Goal: Task Accomplishment & Management: Use online tool/utility

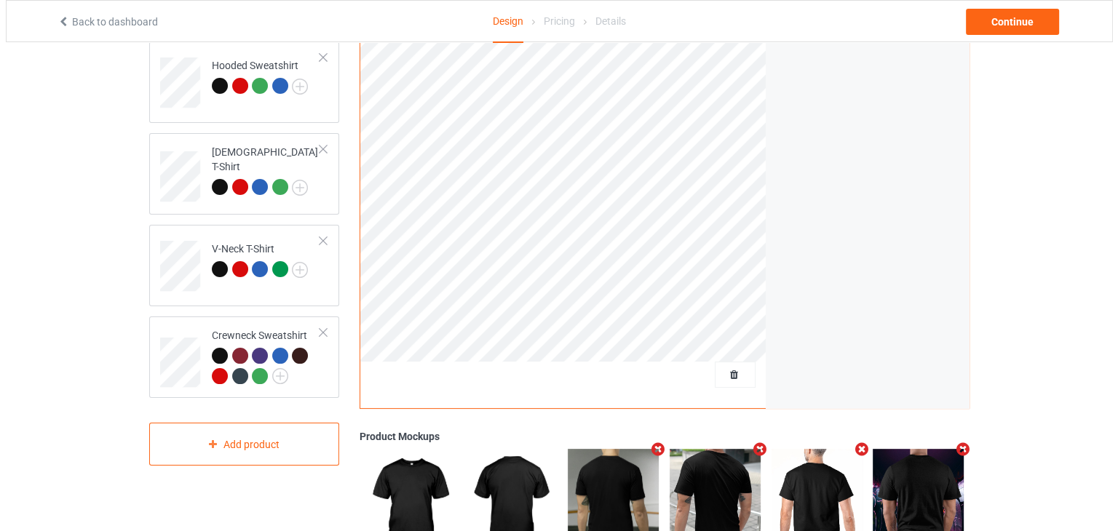
scroll to position [409, 0]
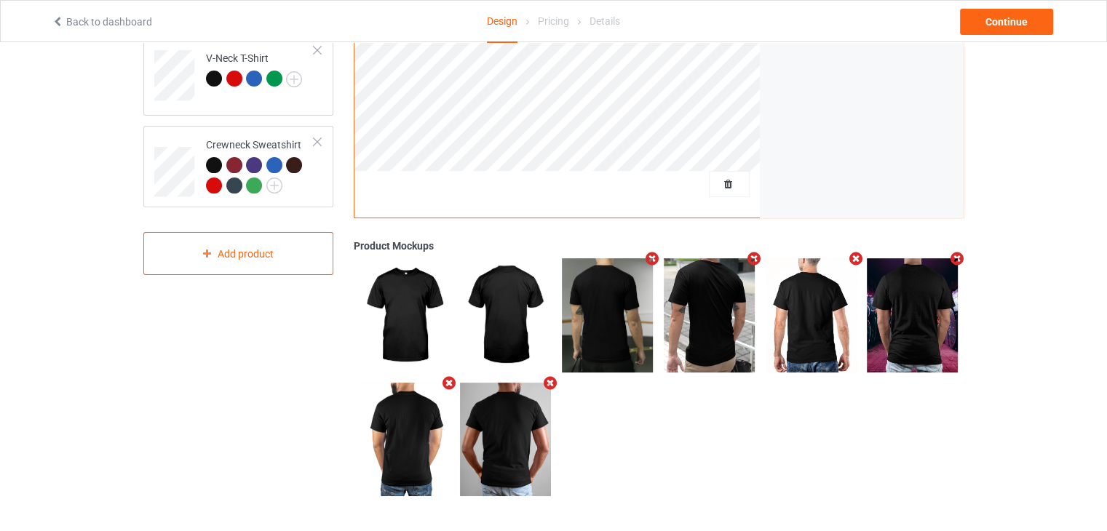
click at [651, 258] on icon "Remove mockup" at bounding box center [652, 258] width 18 height 15
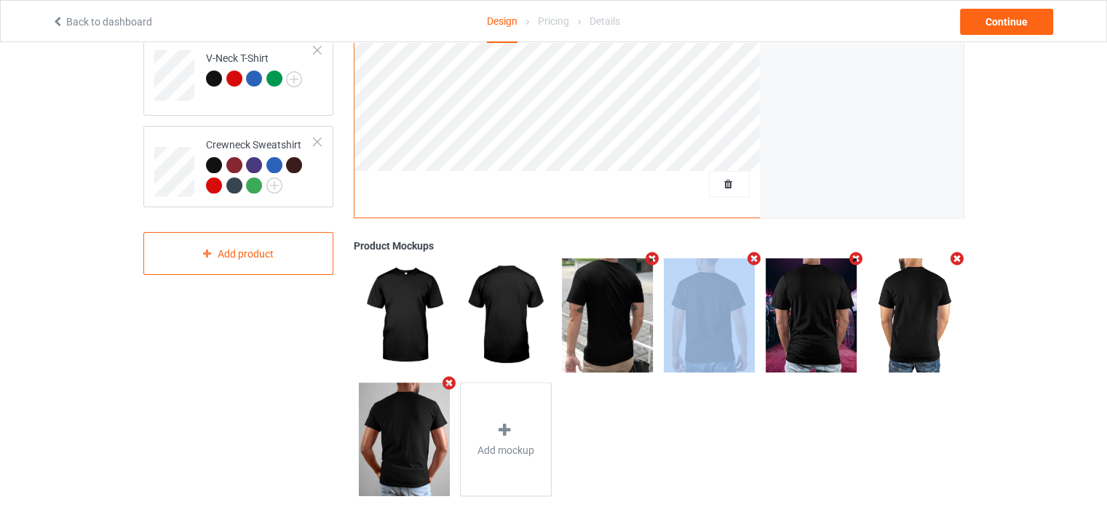
click at [651, 258] on icon "Remove mockup" at bounding box center [652, 258] width 18 height 15
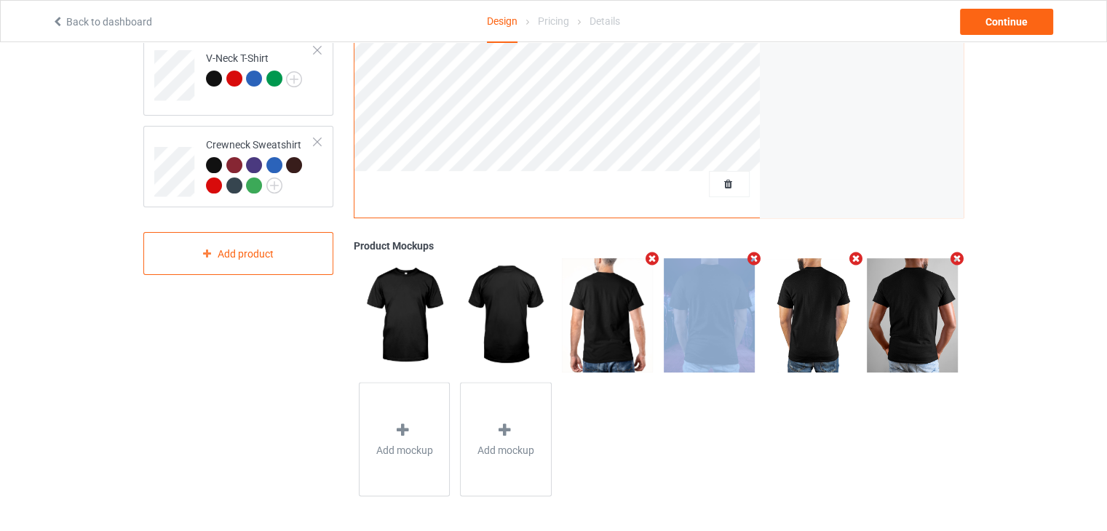
click at [651, 258] on icon "Remove mockup" at bounding box center [652, 258] width 18 height 15
click at [744, 258] on icon "Remove mockup" at bounding box center [753, 258] width 18 height 15
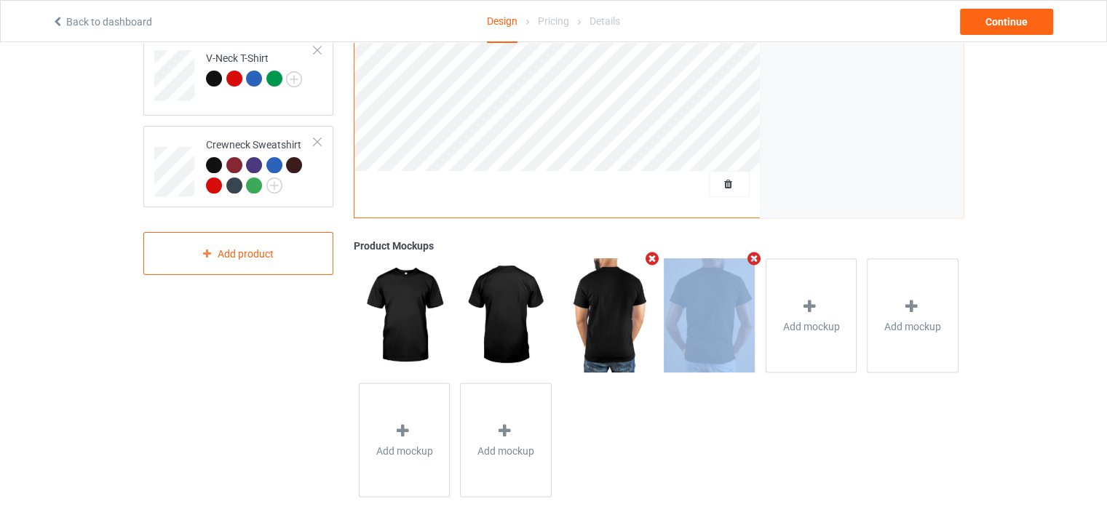
click at [651, 258] on icon "Remove mockup" at bounding box center [652, 258] width 18 height 15
click at [744, 258] on icon "Remove mockup" at bounding box center [753, 258] width 18 height 15
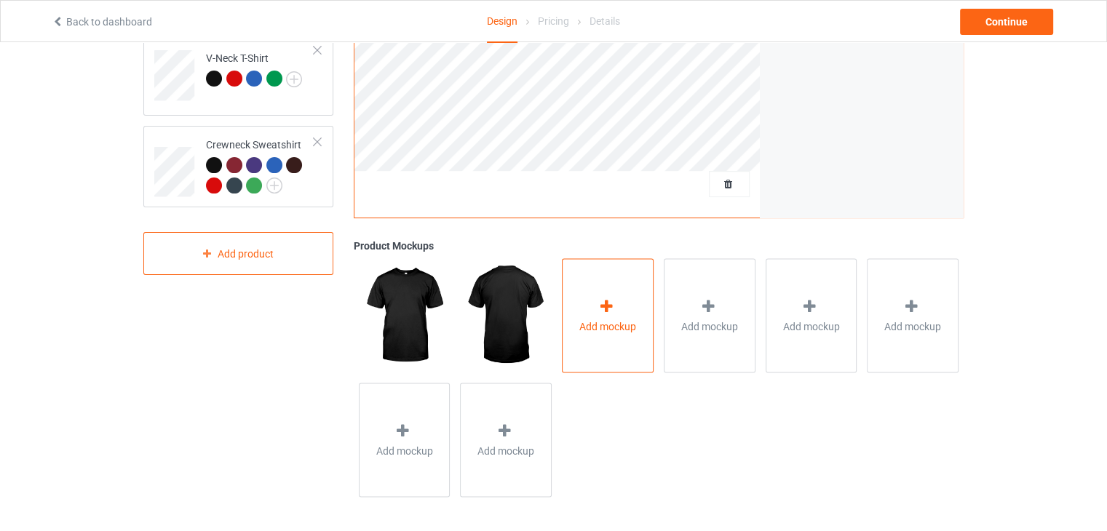
click at [584, 306] on div "Add mockup" at bounding box center [608, 315] width 92 height 114
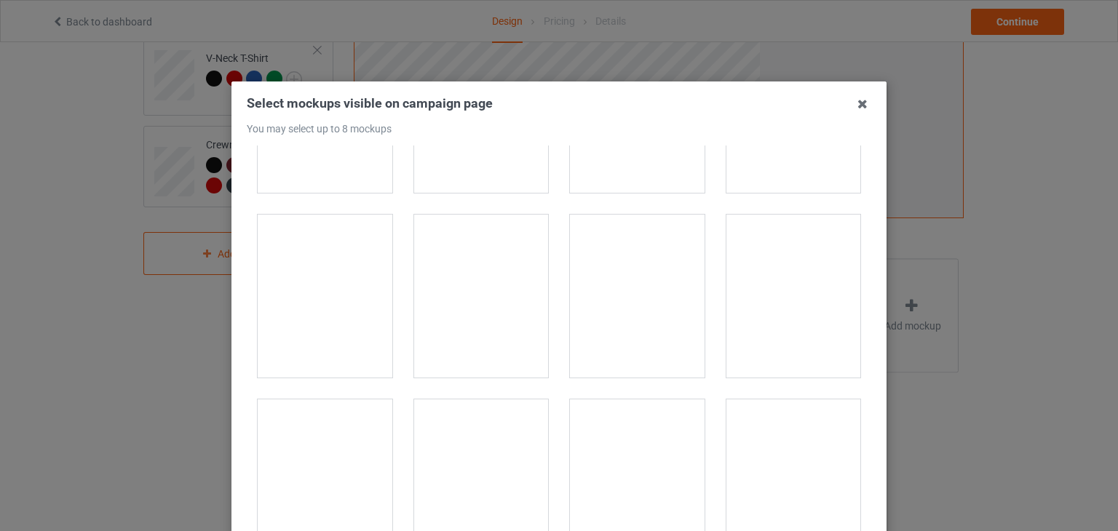
scroll to position [16721, 0]
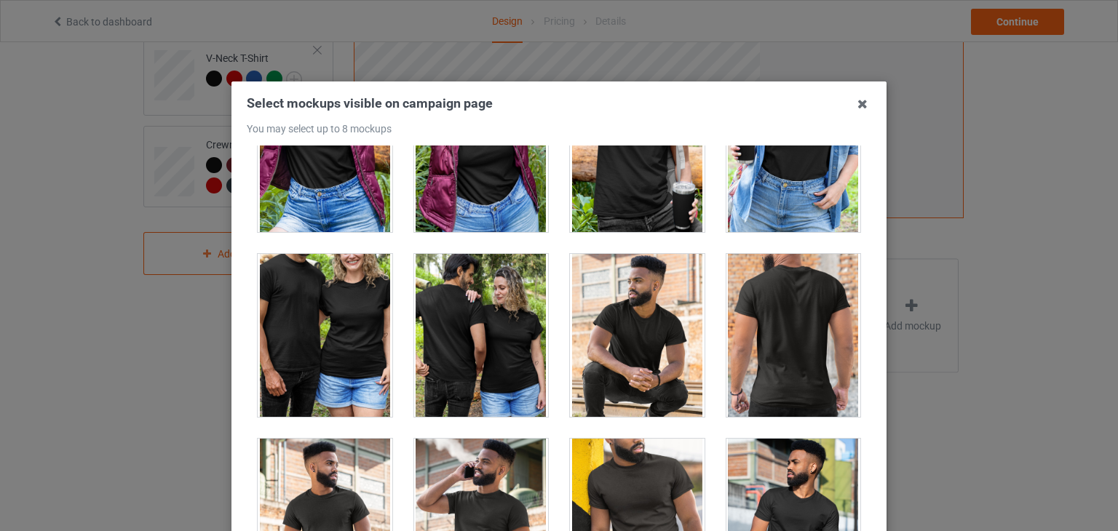
click at [808, 271] on div at bounding box center [793, 335] width 135 height 163
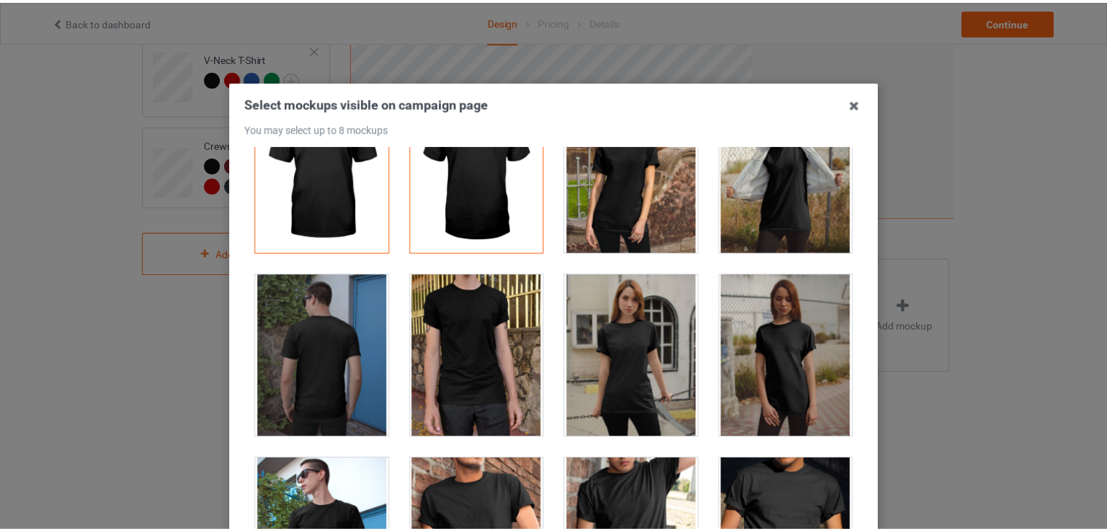
scroll to position [0, 0]
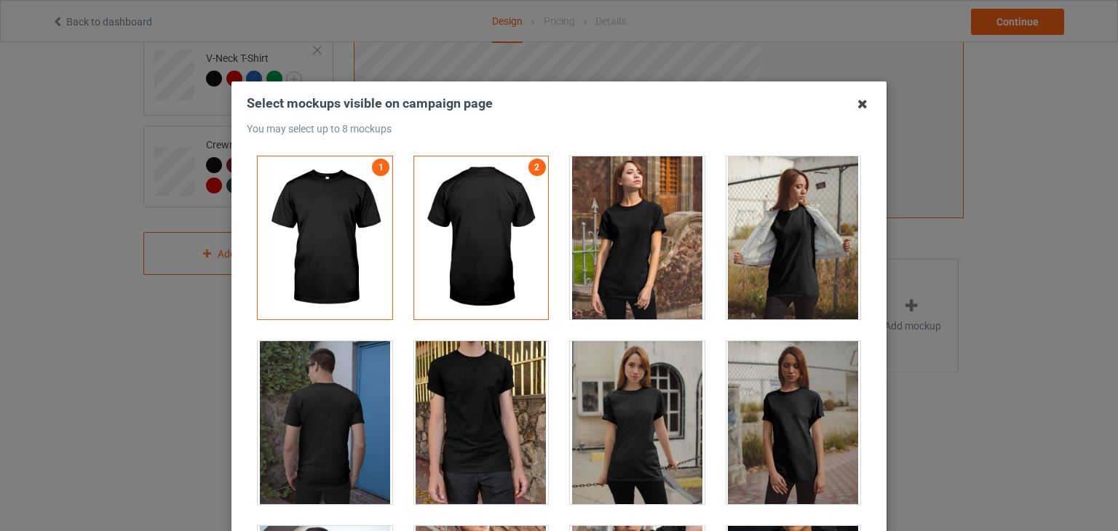
click at [861, 106] on icon at bounding box center [862, 103] width 23 height 23
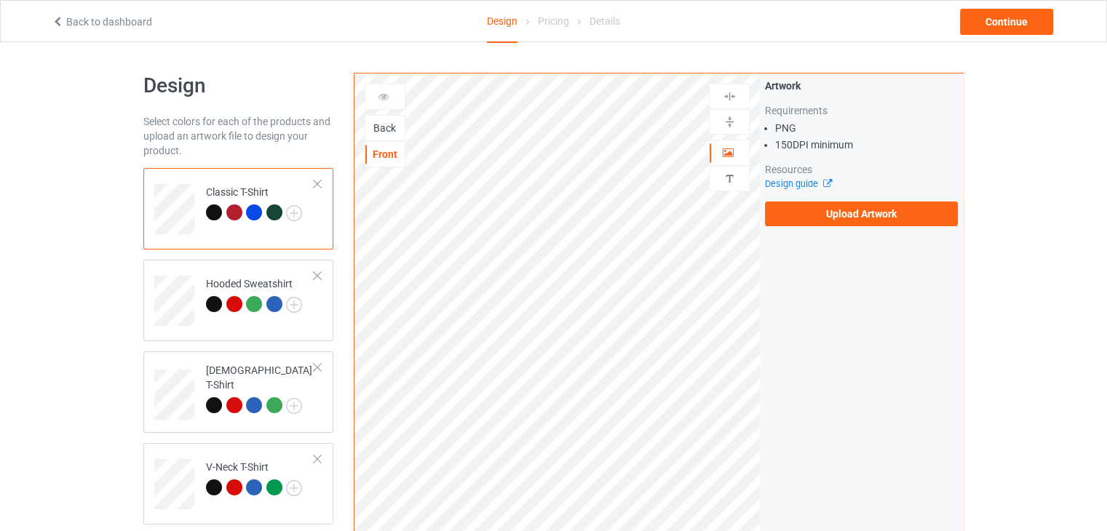
scroll to position [291, 0]
